Goal: Task Accomplishment & Management: Manage account settings

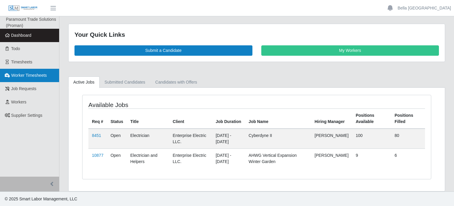
click at [35, 75] on span "Worker Timesheets" at bounding box center [28, 75] width 35 height 5
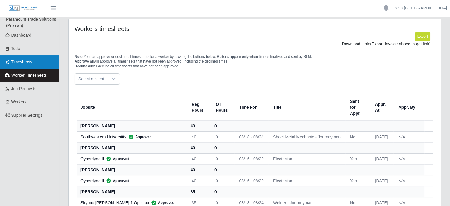
click at [28, 61] on span "Timesheets" at bounding box center [21, 61] width 21 height 5
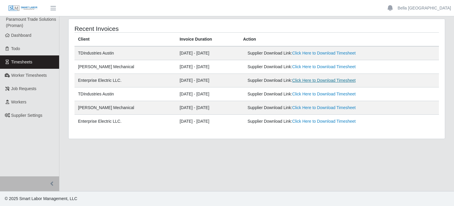
click at [345, 79] on link "Click Here to Download Timesheet" at bounding box center [324, 80] width 64 height 5
